Goal: Information Seeking & Learning: Learn about a topic

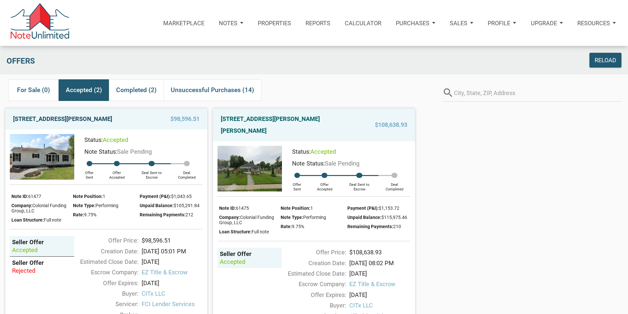
click at [106, 118] on link "[STREET_ADDRESS][PERSON_NAME]" at bounding box center [62, 119] width 99 height 12
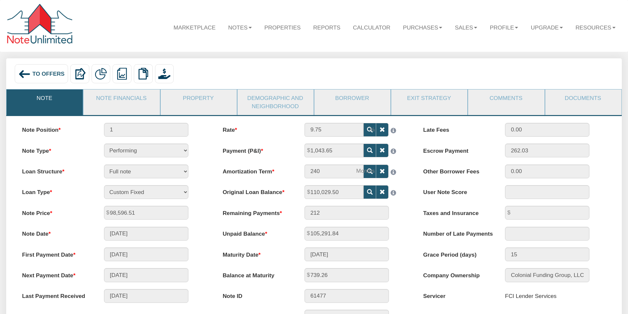
drag, startPoint x: 118, startPoint y: 98, endPoint x: 205, endPoint y: 211, distance: 142.7
click at [118, 98] on link "Note Financials" at bounding box center [121, 97] width 76 height 17
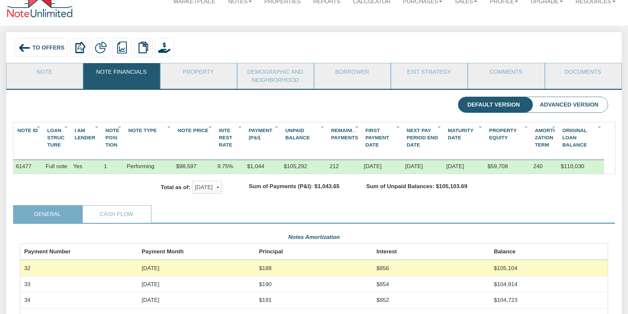
scroll to position [27, 0]
click at [47, 72] on link "Note" at bounding box center [45, 71] width 76 height 17
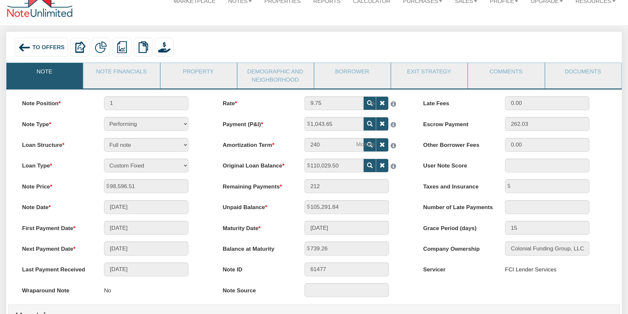
click at [36, 45] on span "To Offers" at bounding box center [48, 47] width 32 height 7
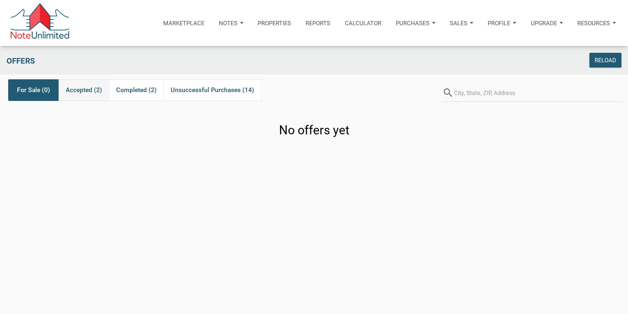
click at [79, 90] on span "Accepted (2)" at bounding box center [84, 90] width 36 height 12
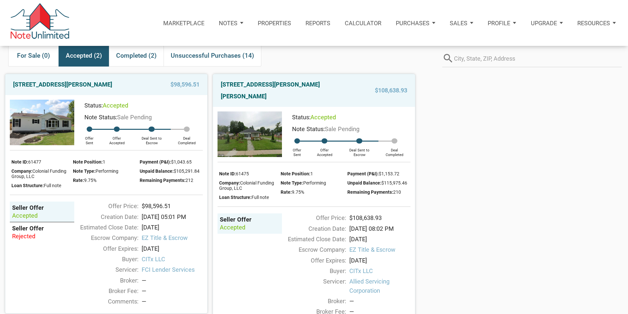
scroll to position [27, 0]
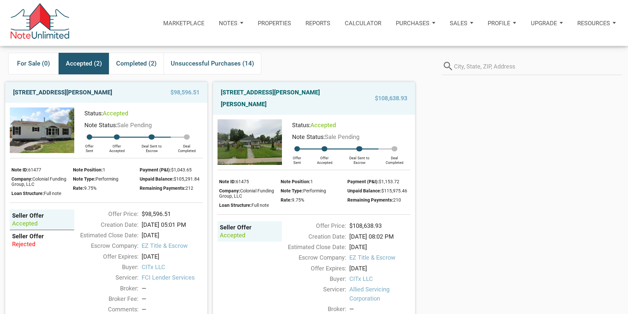
click at [107, 93] on link "[STREET_ADDRESS][PERSON_NAME]" at bounding box center [62, 92] width 99 height 12
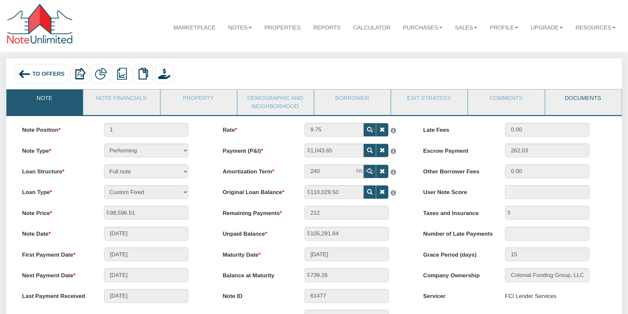
click at [573, 102] on link "Documents" at bounding box center [584, 97] width 76 height 17
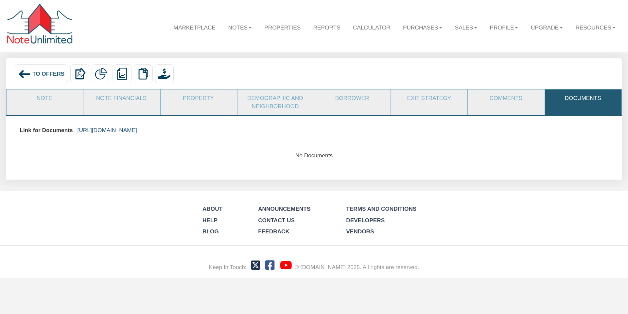
click at [137, 130] on link "https://colonialfundinggroup.sharepoint.com/:f:/s/operationsteam/EsOeXyuoxLZNhh…" at bounding box center [108, 130] width 60 height 7
drag, startPoint x: 44, startPoint y: 99, endPoint x: 44, endPoint y: 81, distance: 18.7
click at [44, 99] on link "Note" at bounding box center [45, 97] width 76 height 17
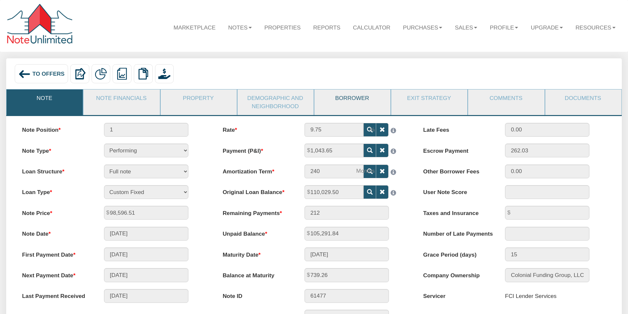
click at [348, 101] on link "Borrower" at bounding box center [353, 97] width 76 height 17
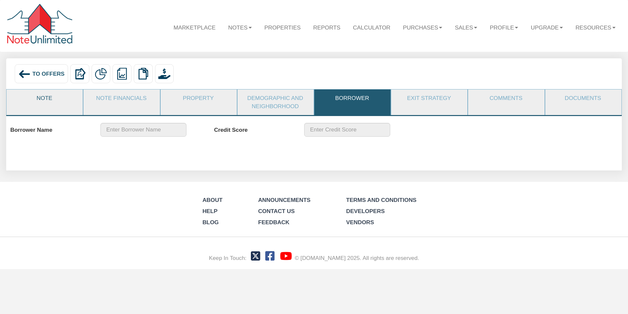
click at [51, 96] on link "Note" at bounding box center [45, 97] width 76 height 17
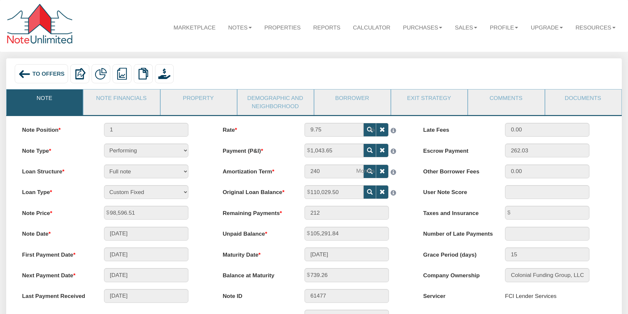
click at [50, 72] on span "To Offers" at bounding box center [48, 73] width 32 height 7
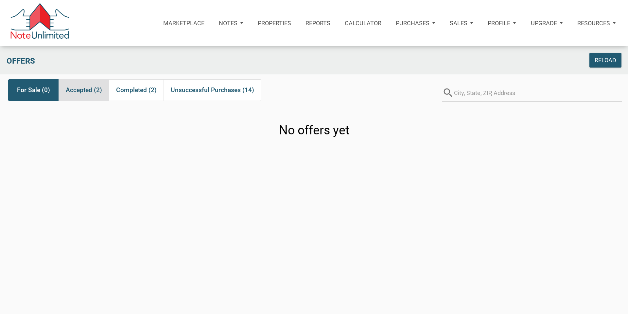
click at [90, 91] on span "Accepted (2)" at bounding box center [84, 90] width 36 height 12
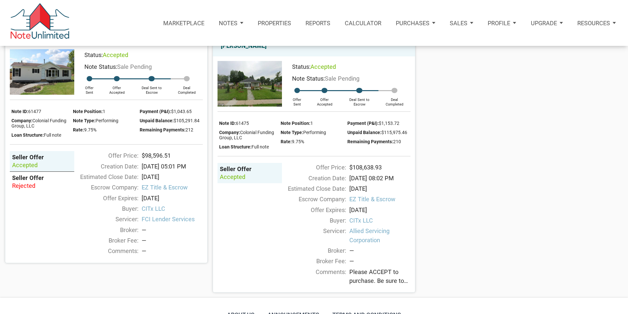
scroll to position [83, 0]
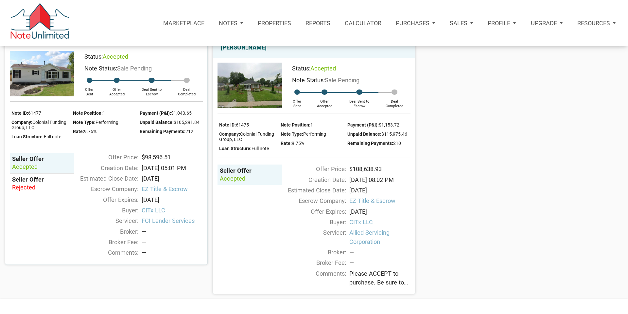
click at [93, 56] on span "Status:" at bounding box center [93, 56] width 18 height 7
click at [56, 159] on div "Seller Offer" at bounding box center [42, 159] width 60 height 8
click at [101, 149] on div "Seller Offer accepted Seller Offer rejected Offer Price: $98,596.51 Creation Da…" at bounding box center [106, 202] width 193 height 113
drag, startPoint x: 84, startPoint y: 155, endPoint x: 79, endPoint y: 158, distance: 6.2
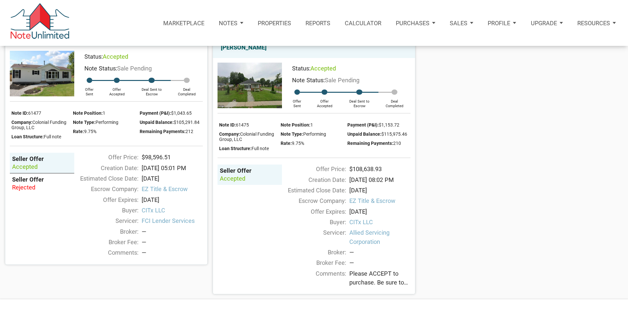
click at [79, 158] on div "Offer Price:" at bounding box center [105, 157] width 68 height 9
click at [85, 159] on div "Offer Price:" at bounding box center [105, 157] width 68 height 9
click at [93, 58] on span "Status:" at bounding box center [93, 56] width 18 height 7
drag, startPoint x: 107, startPoint y: 67, endPoint x: 118, endPoint y: 69, distance: 11.0
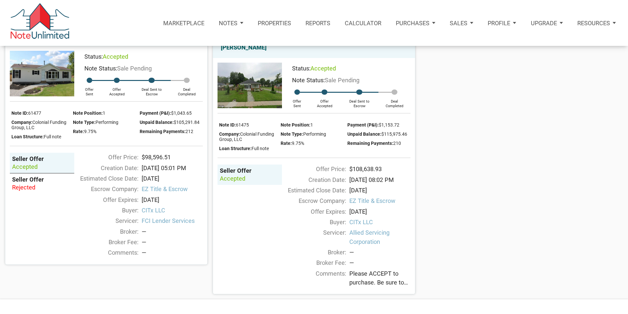
click at [107, 67] on span "Note Status:" at bounding box center [100, 68] width 33 height 7
drag, startPoint x: 133, startPoint y: 70, endPoint x: 111, endPoint y: 71, distance: 22.0
click at [129, 69] on span "Sale Pending" at bounding box center [134, 68] width 35 height 7
click at [52, 72] on img at bounding box center [42, 73] width 64 height 45
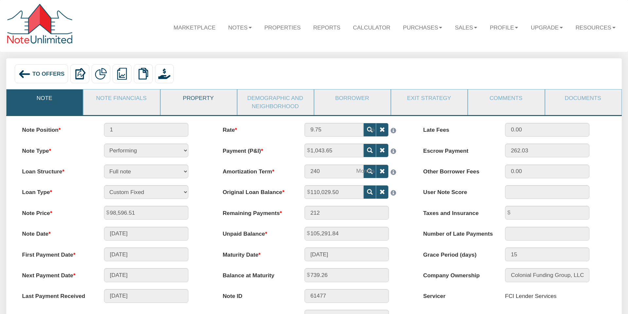
click at [205, 102] on link "Property" at bounding box center [199, 97] width 76 height 17
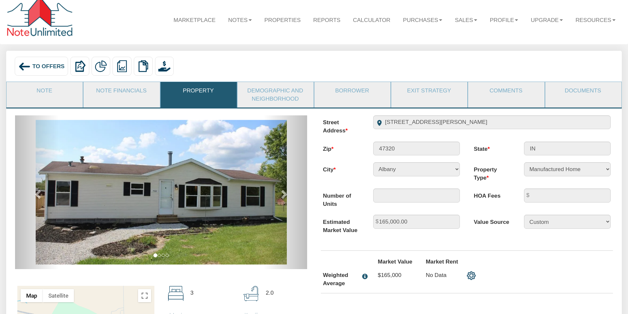
scroll to position [5, 0]
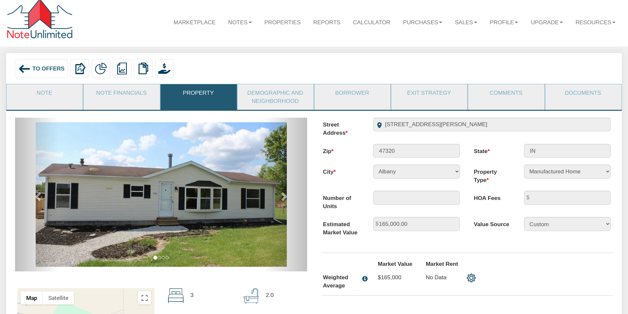
drag, startPoint x: 106, startPoint y: 91, endPoint x: 120, endPoint y: 111, distance: 24.4
click at [106, 91] on link "Note Financials" at bounding box center [121, 92] width 76 height 17
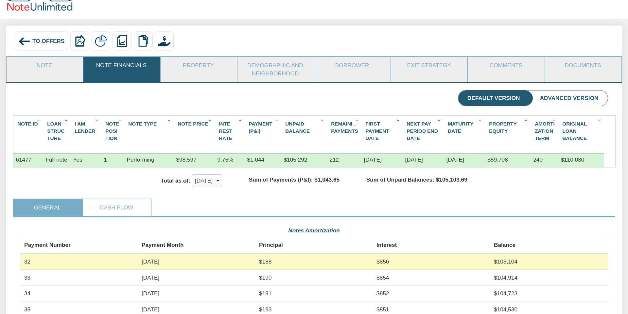
scroll to position [35, 0]
